Goal: Navigation & Orientation: Find specific page/section

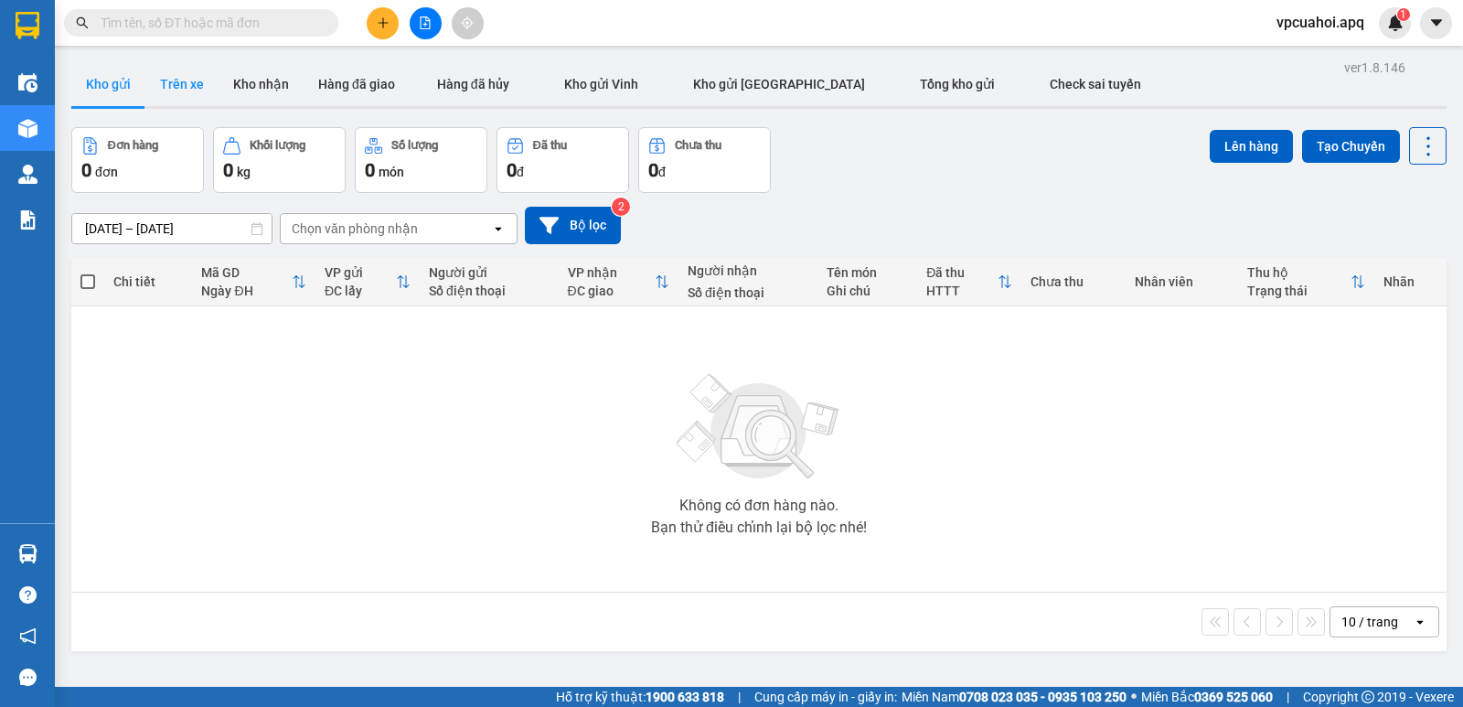
click at [179, 83] on button "Trên xe" at bounding box center [181, 84] width 73 height 44
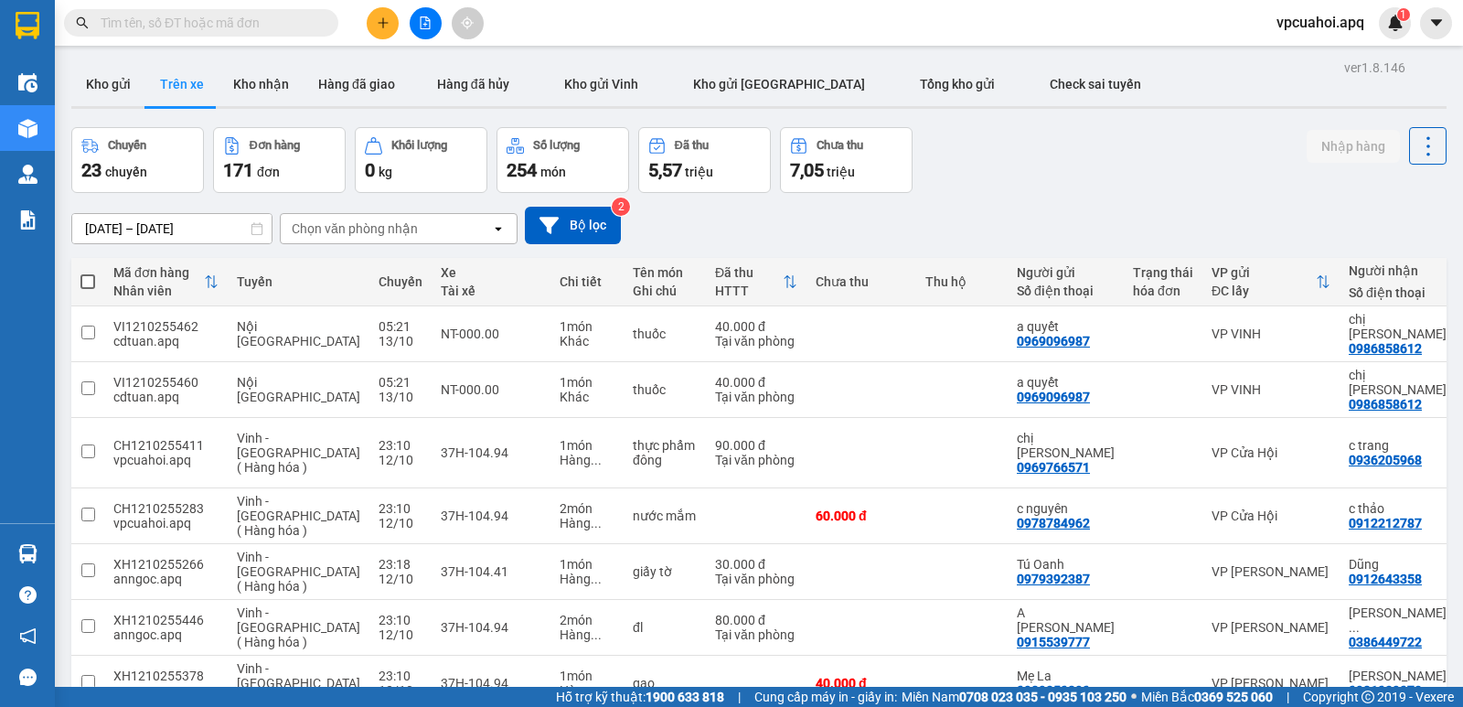
click at [437, 223] on div "Chọn văn phòng nhận" at bounding box center [386, 228] width 210 height 29
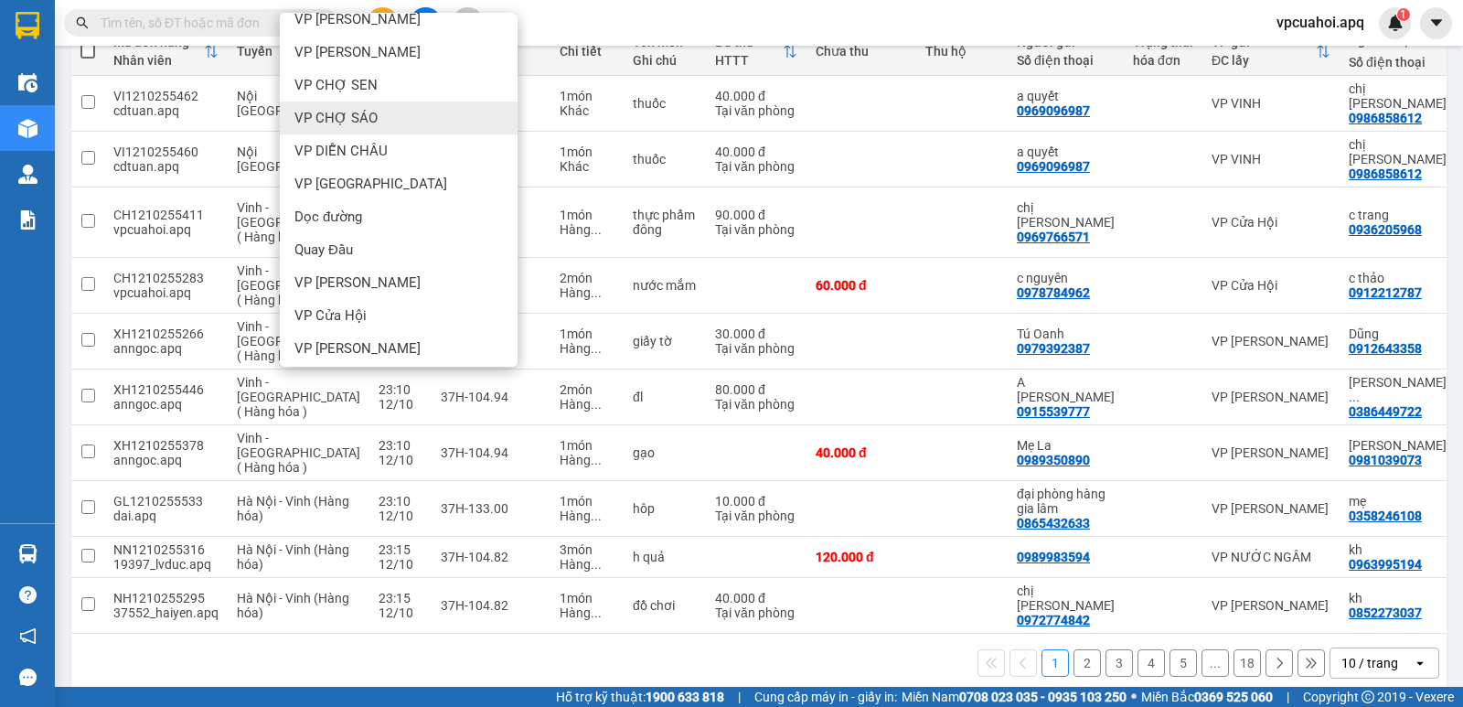
scroll to position [253, 0]
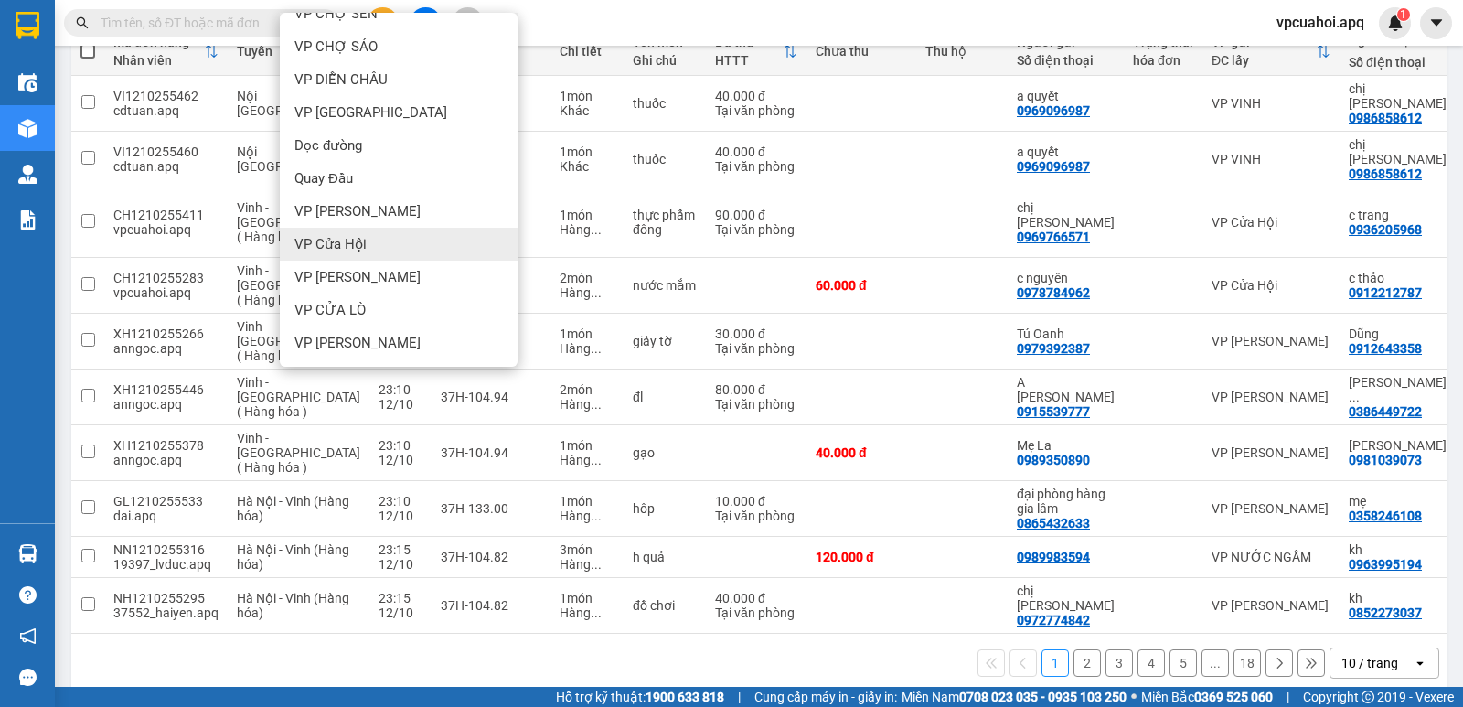
click at [337, 241] on span "VP Cửa Hội" at bounding box center [330, 244] width 72 height 18
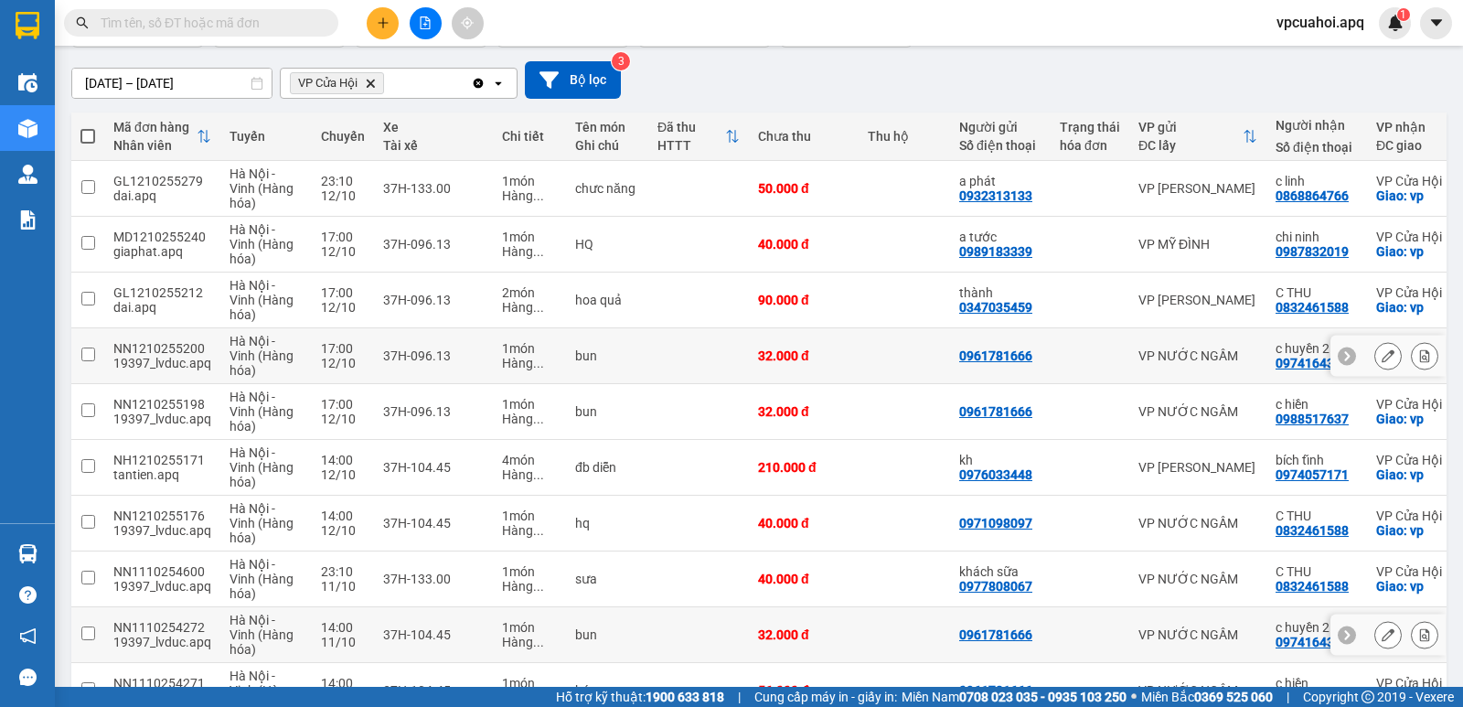
scroll to position [0, 0]
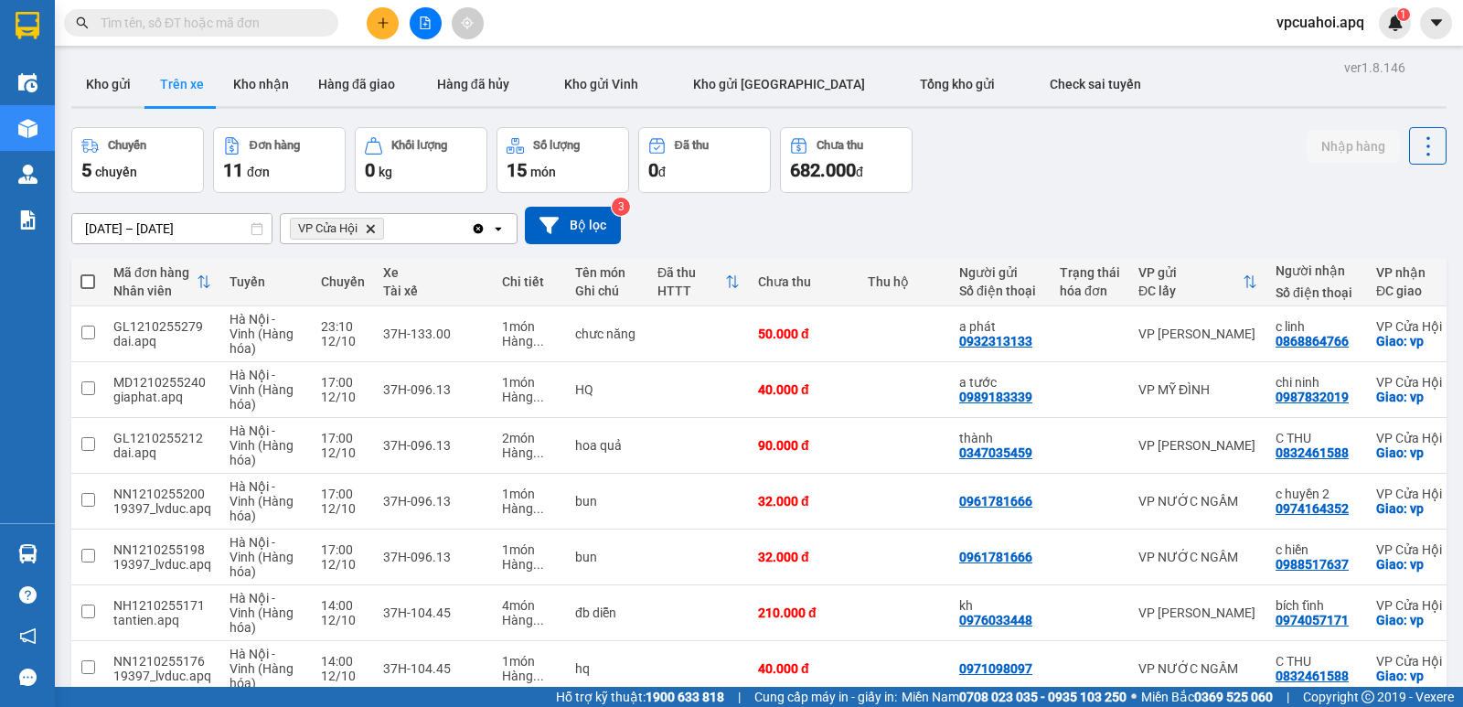
click at [1129, 298] on th "VP gửi ĐC lấy" at bounding box center [1197, 282] width 137 height 48
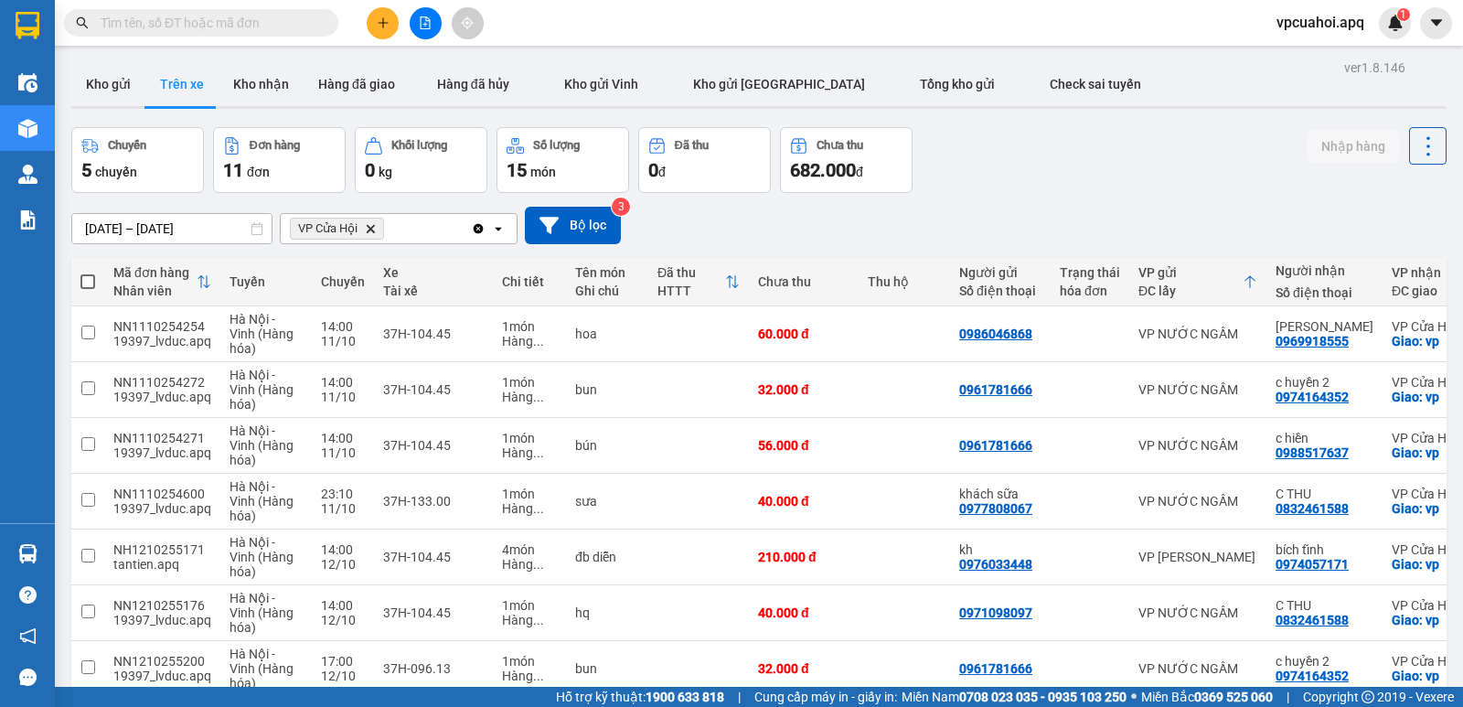
click at [1152, 153] on div "Chuyến 5 chuyến Đơn hàng 11 đơn Khối lượng 0 kg Số lượng 15 món Đã thu 0 đ Chưa…" at bounding box center [758, 160] width 1375 height 66
